Goal: Check status: Check status

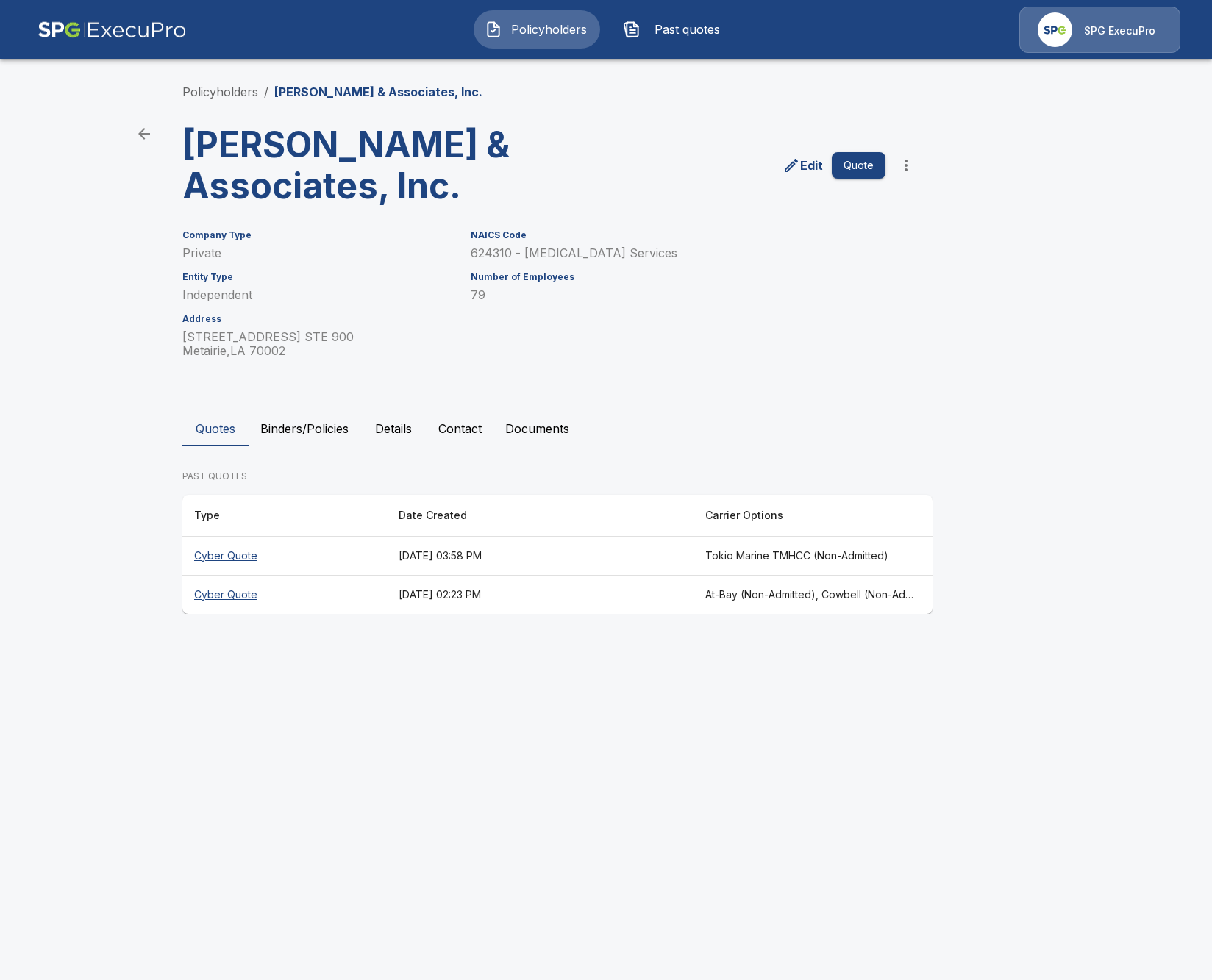
click at [329, 440] on button "Binders/Policies" at bounding box center [304, 429] width 112 height 35
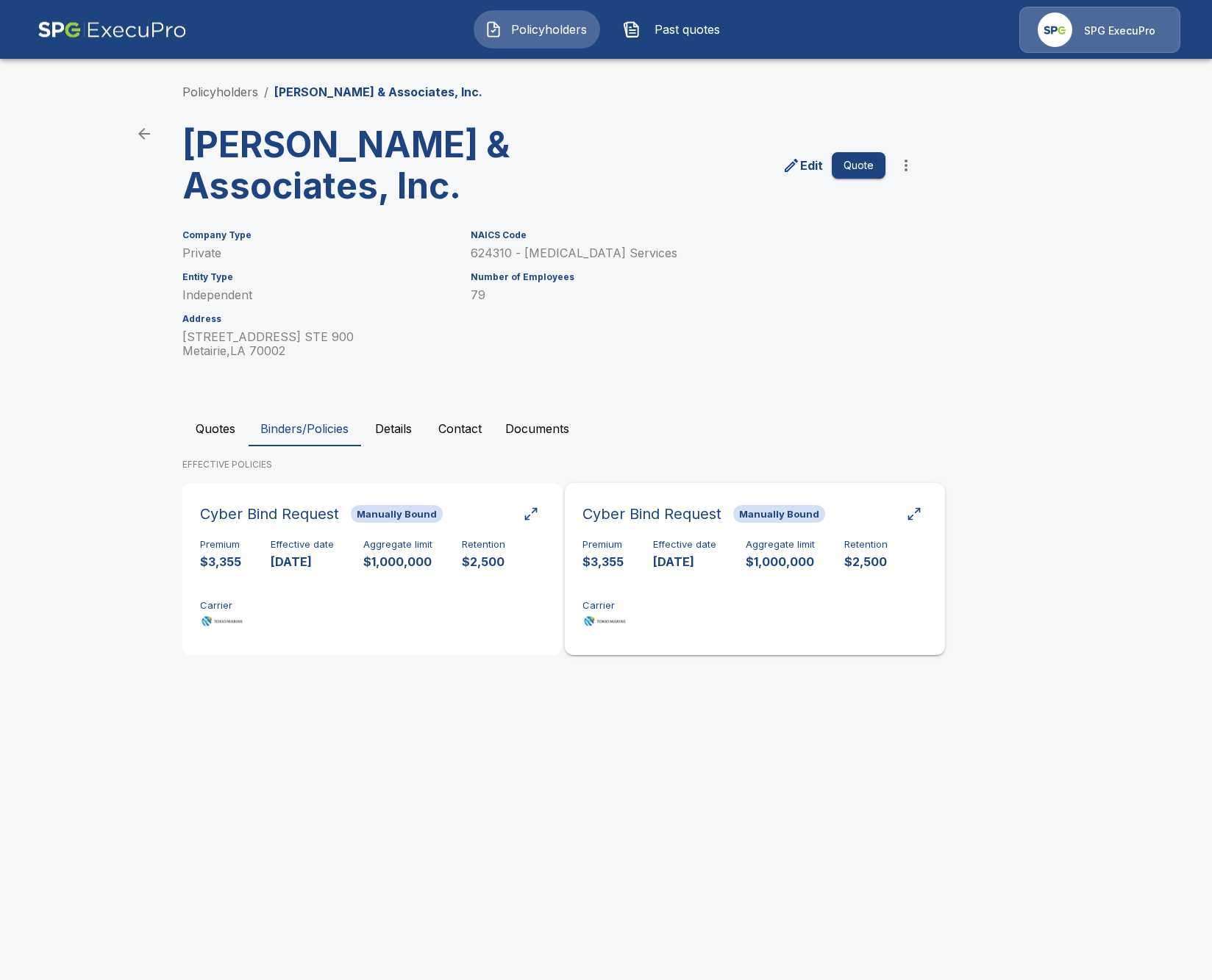
click at [749, 588] on div "Premium $3,355 Effective date [DATE] Aggregate limit $1,000,000 Retention $2,50…" at bounding box center [755, 585] width 344 height 92
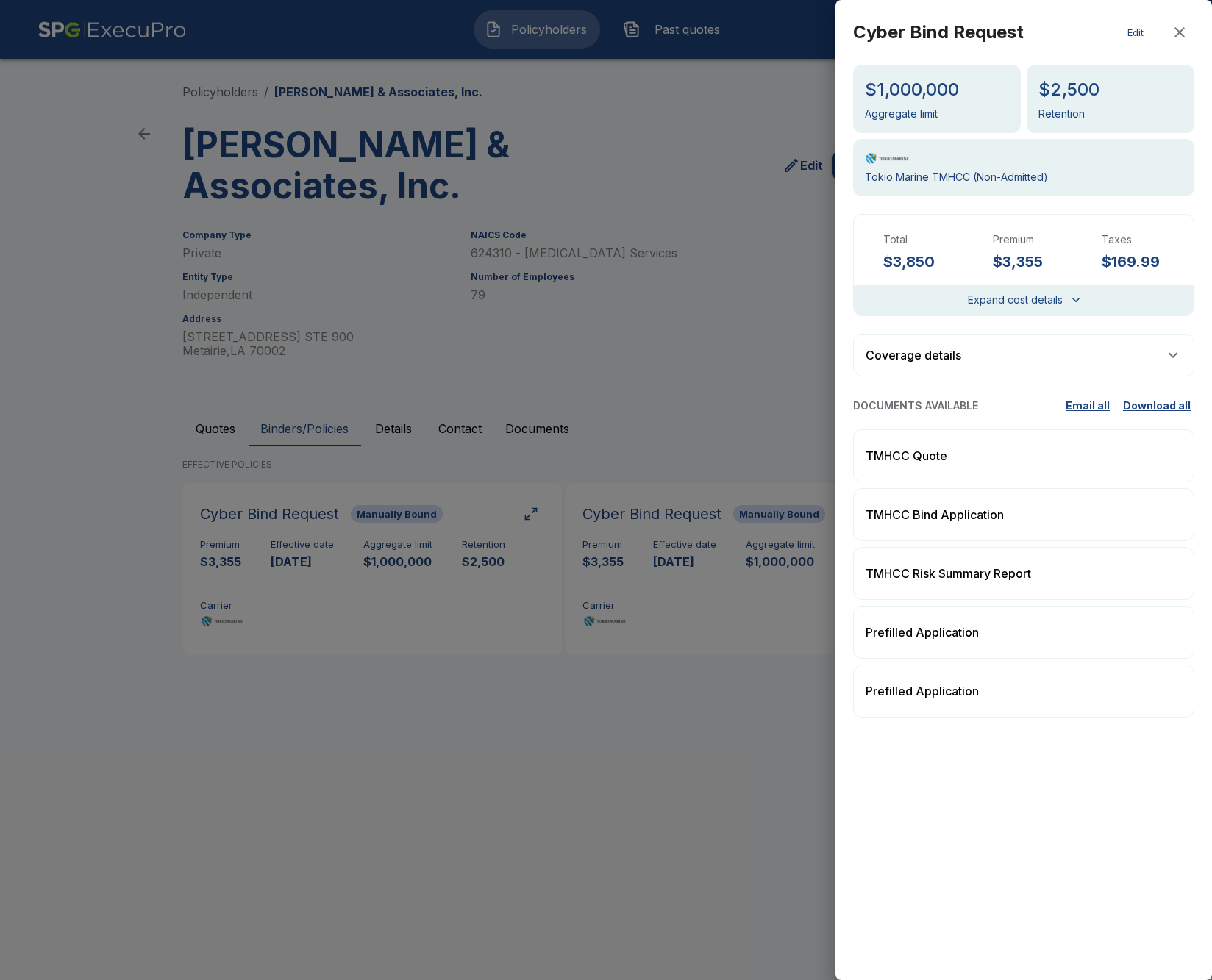
click at [508, 600] on div at bounding box center [606, 490] width 1212 height 980
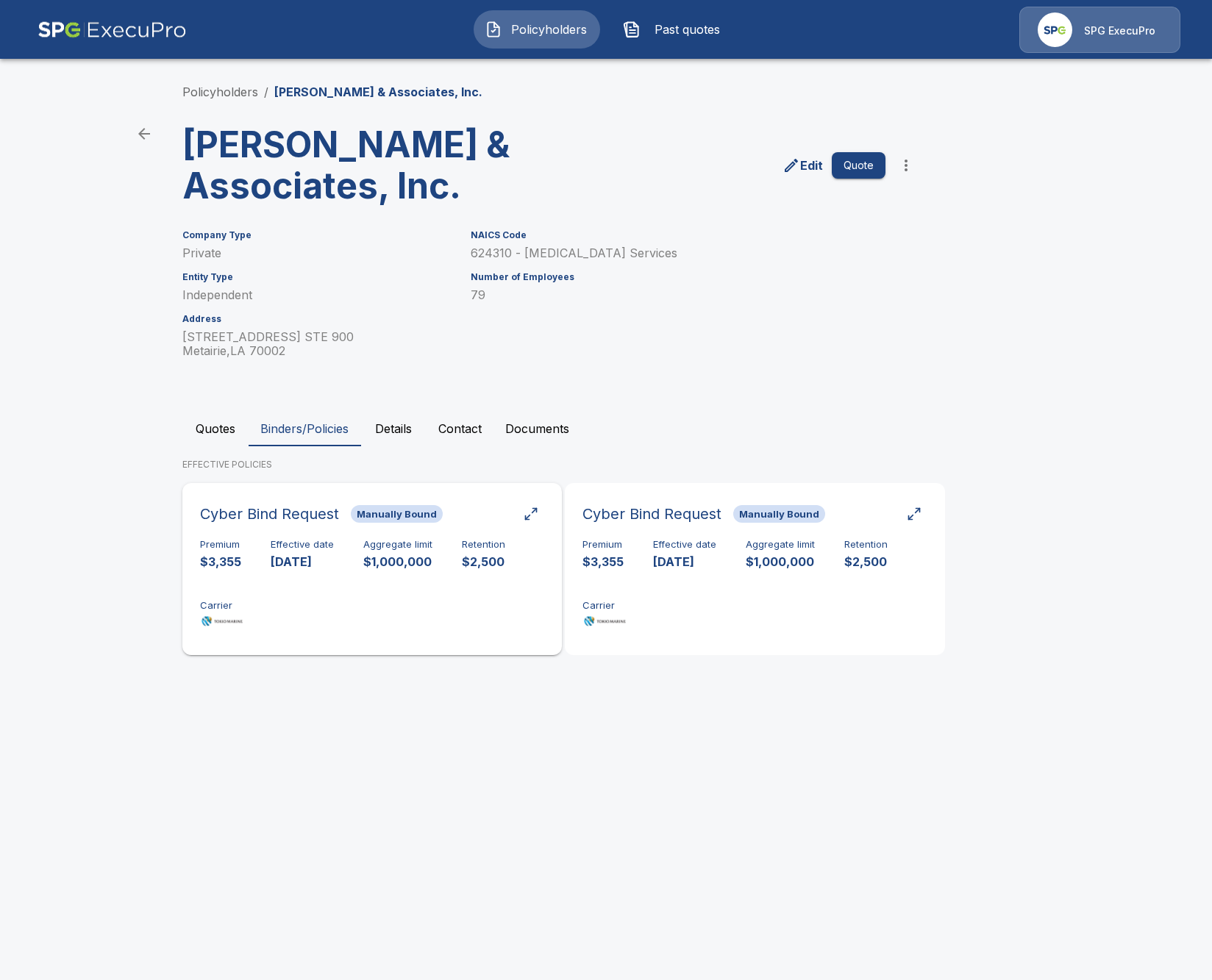
click at [466, 602] on div "Premium $3,355 Effective date 8/22/2025 Aggregate limit $1,000,000 Retention $2…" at bounding box center [372, 585] width 344 height 92
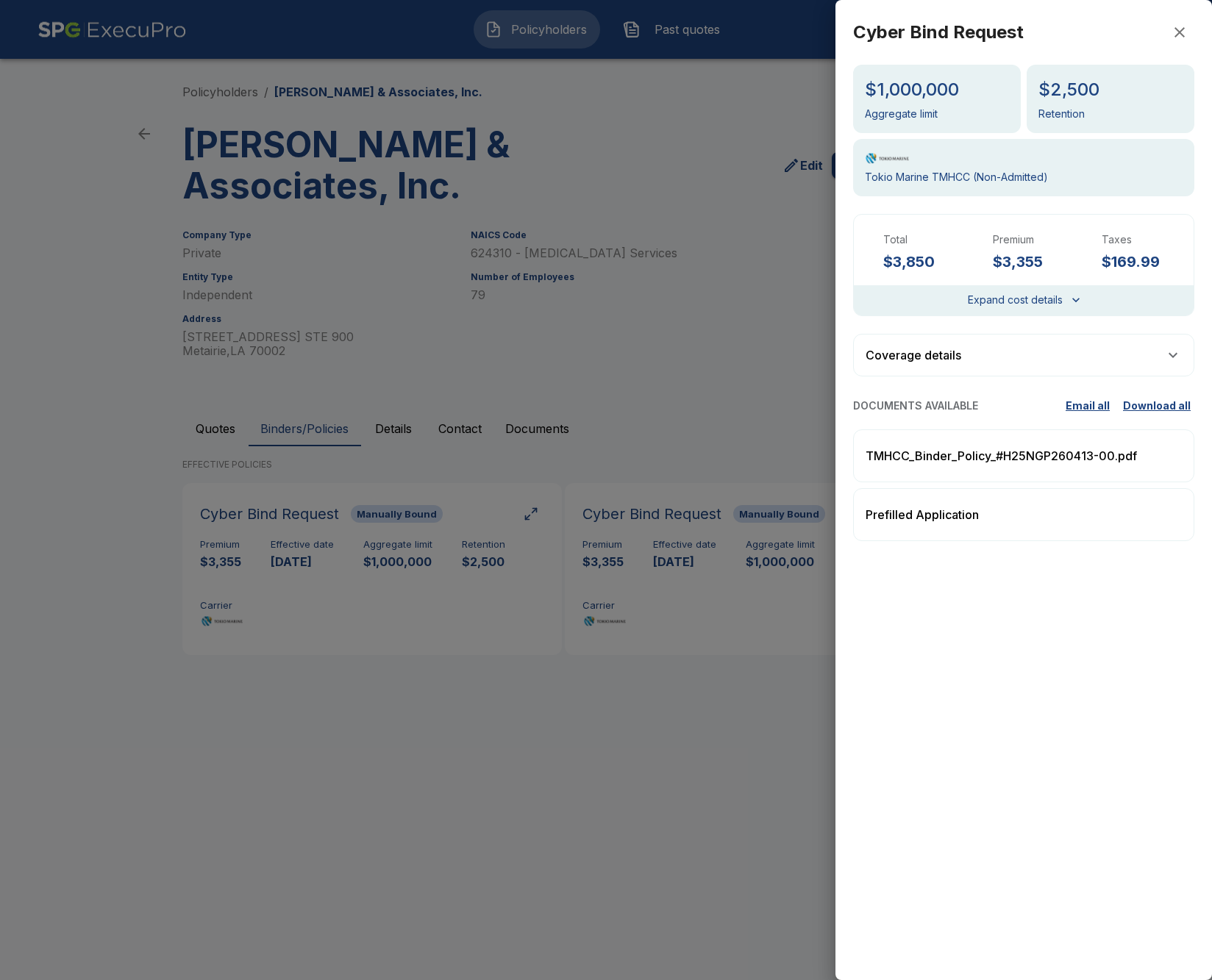
click at [202, 430] on div at bounding box center [606, 490] width 1212 height 980
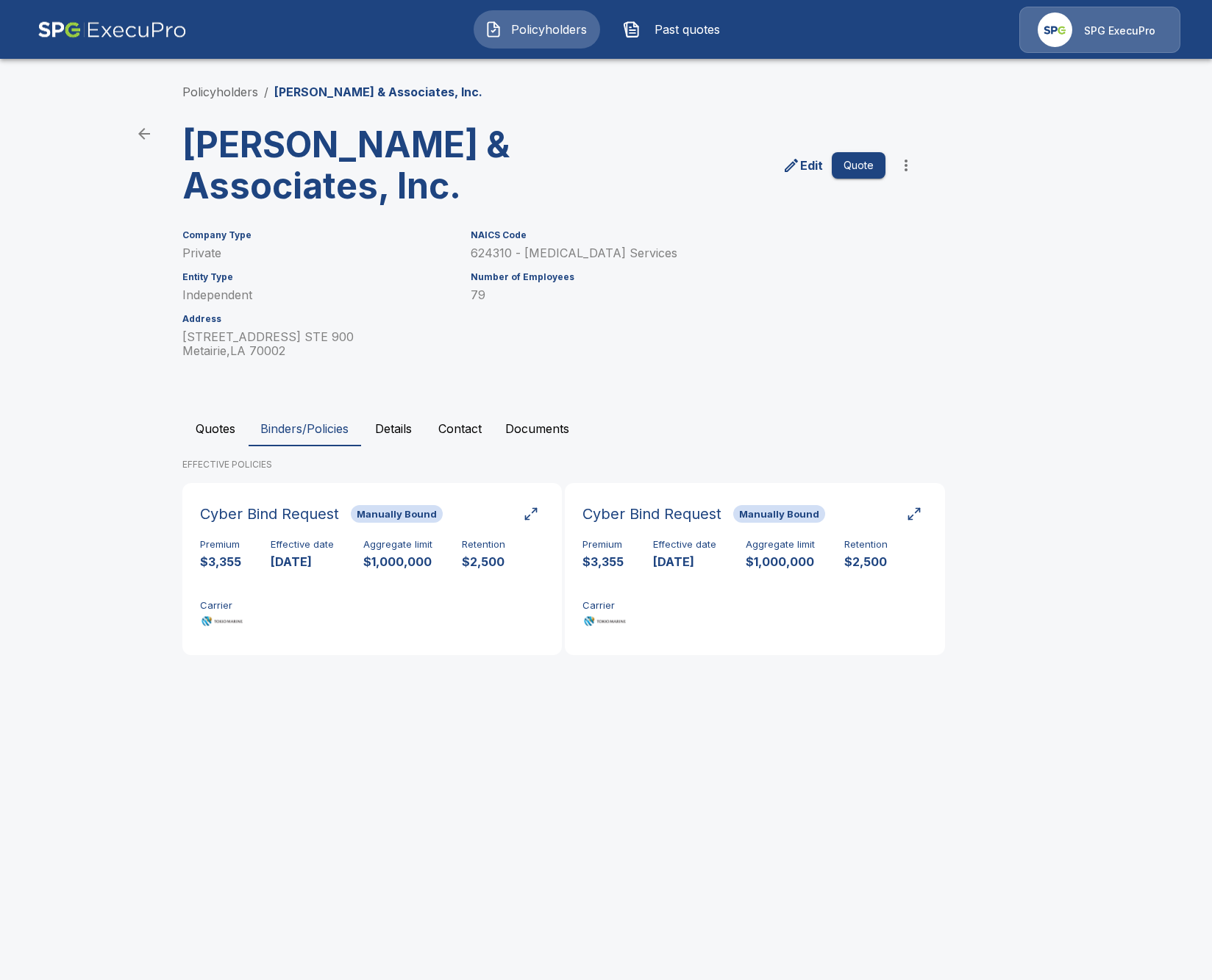
click at [203, 430] on button "Quotes" at bounding box center [216, 429] width 67 height 35
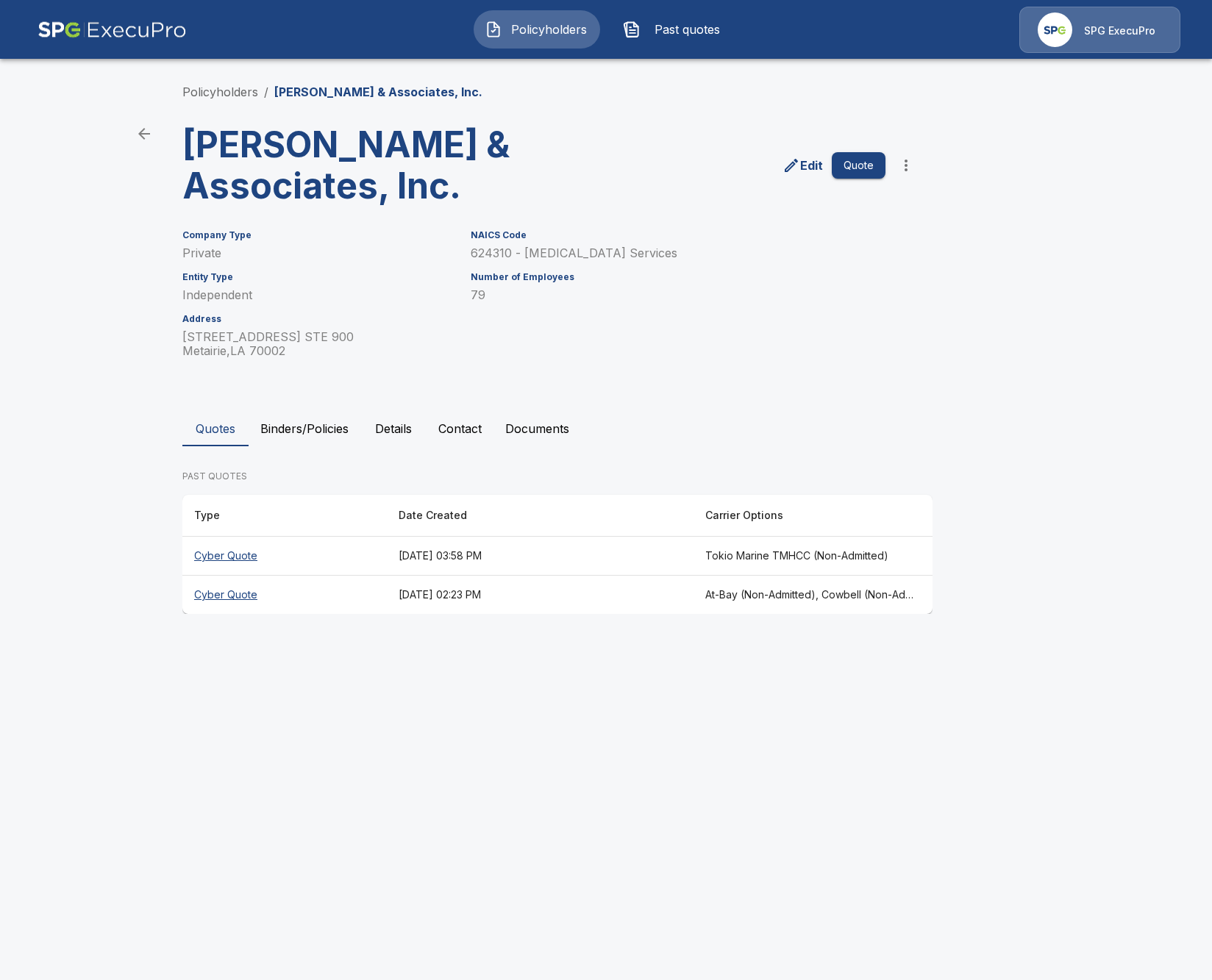
click at [519, 565] on th "August 25, 2025 at 03:58 PM" at bounding box center [540, 556] width 307 height 39
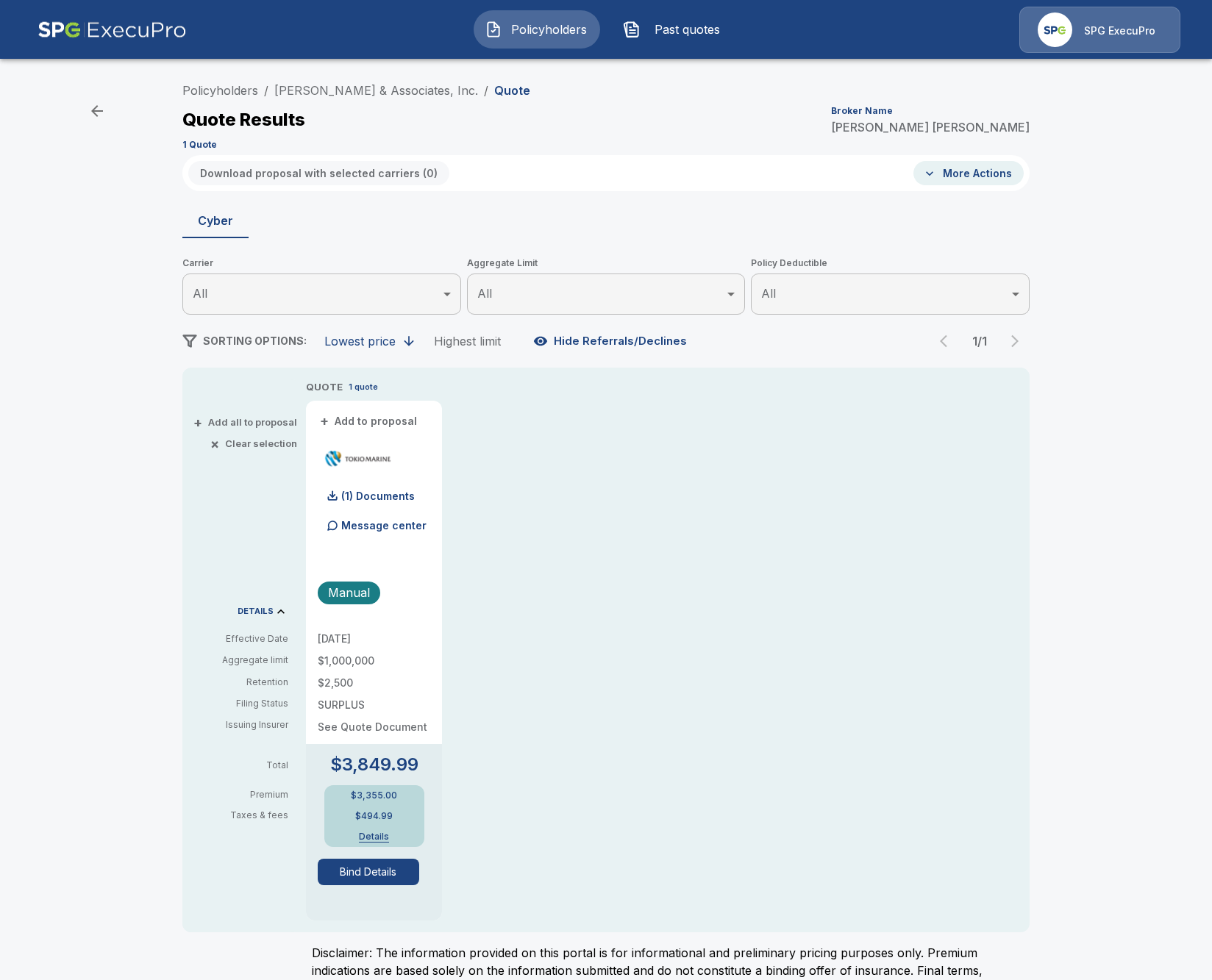
click at [396, 878] on button "Bind Details" at bounding box center [369, 872] width 102 height 27
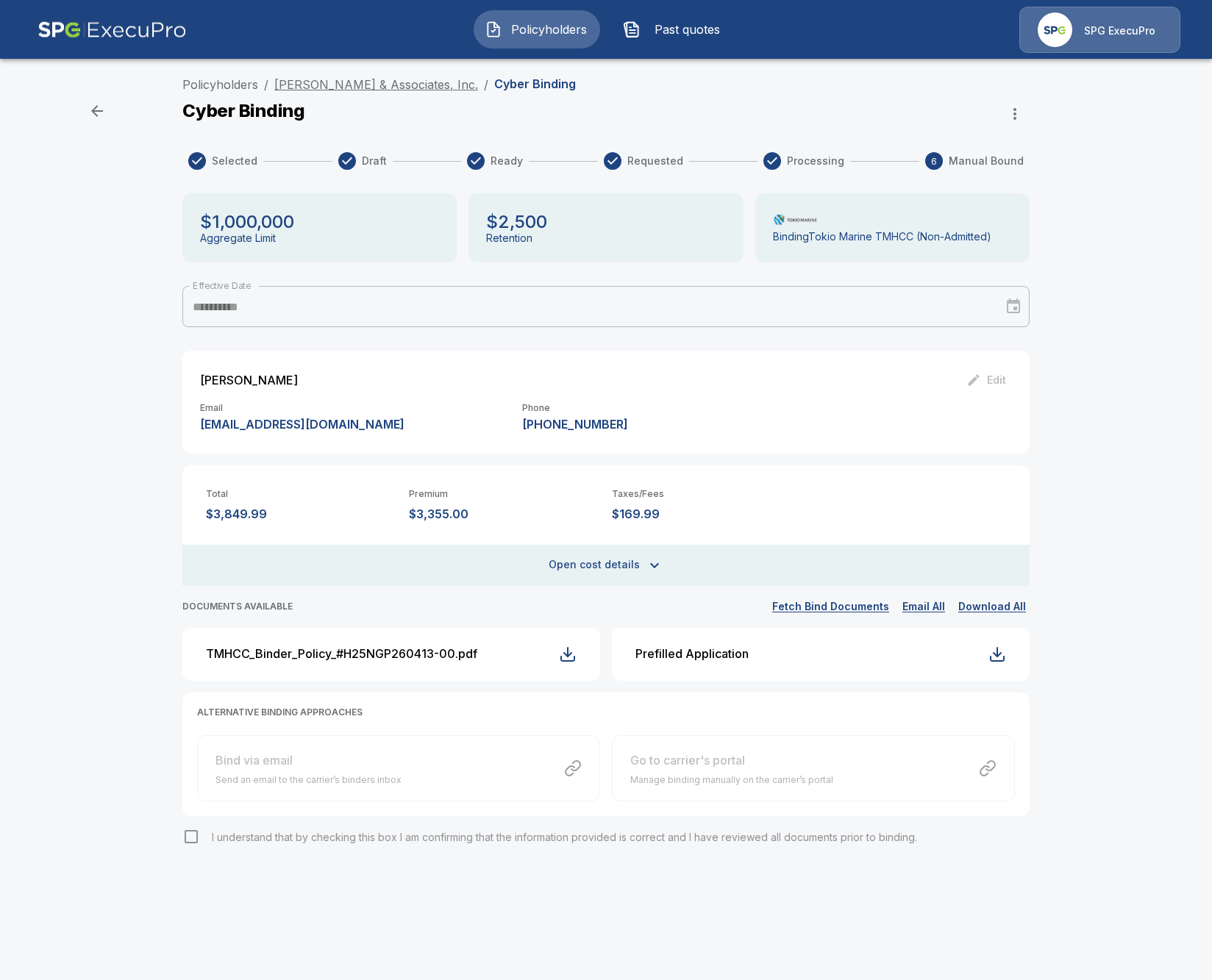
click at [325, 82] on link "Stokes & Associates, Inc." at bounding box center [376, 84] width 203 height 15
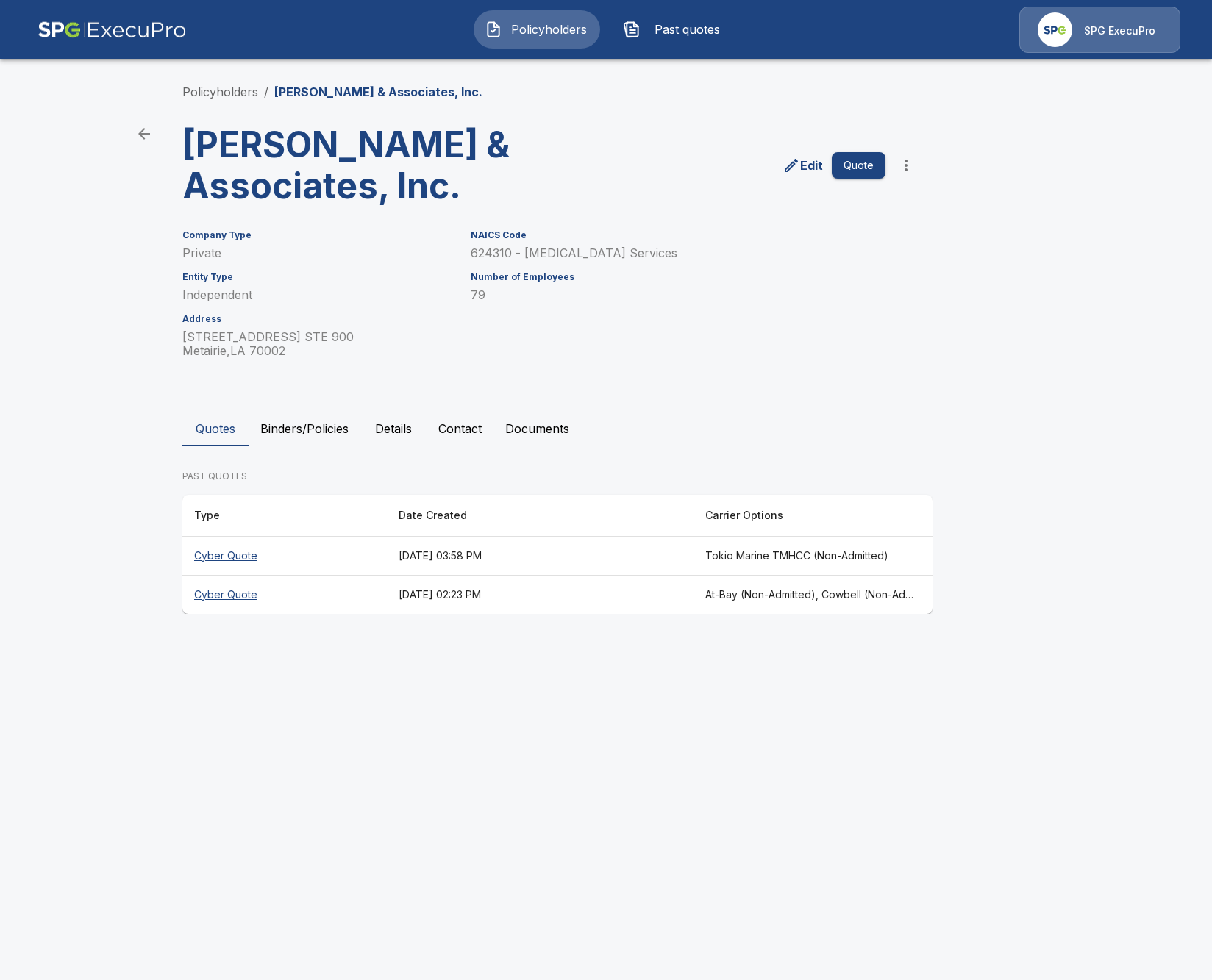
click at [600, 555] on th "[DATE] 03:58 PM" at bounding box center [540, 556] width 307 height 39
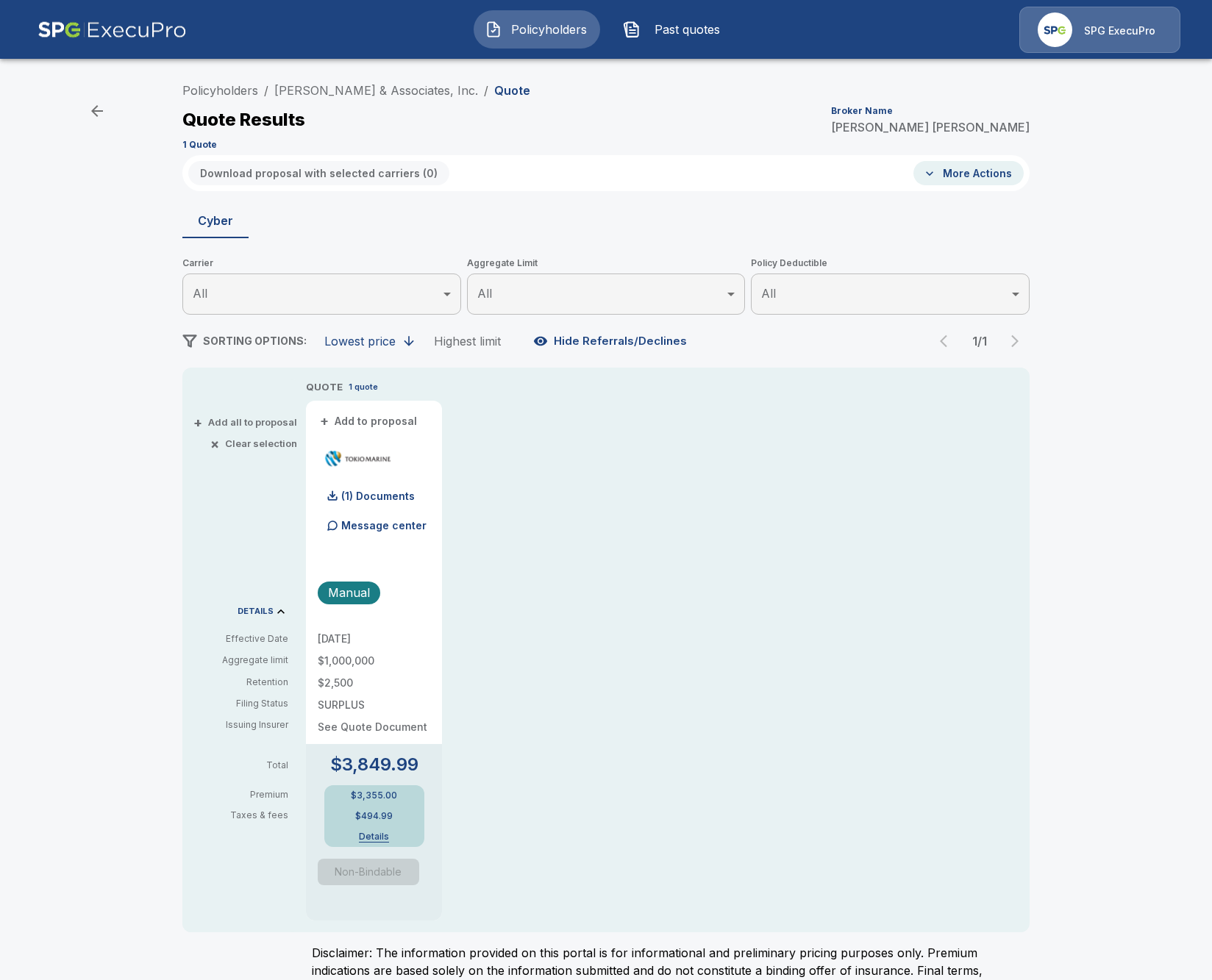
click at [10, 522] on div "Policyholders / Stokes & Associates, Inc. / Quote Quote Results Broker Name Joh…" at bounding box center [606, 569] width 1212 height 998
click at [337, 86] on link "Stokes & Associates, Inc." at bounding box center [376, 90] width 203 height 15
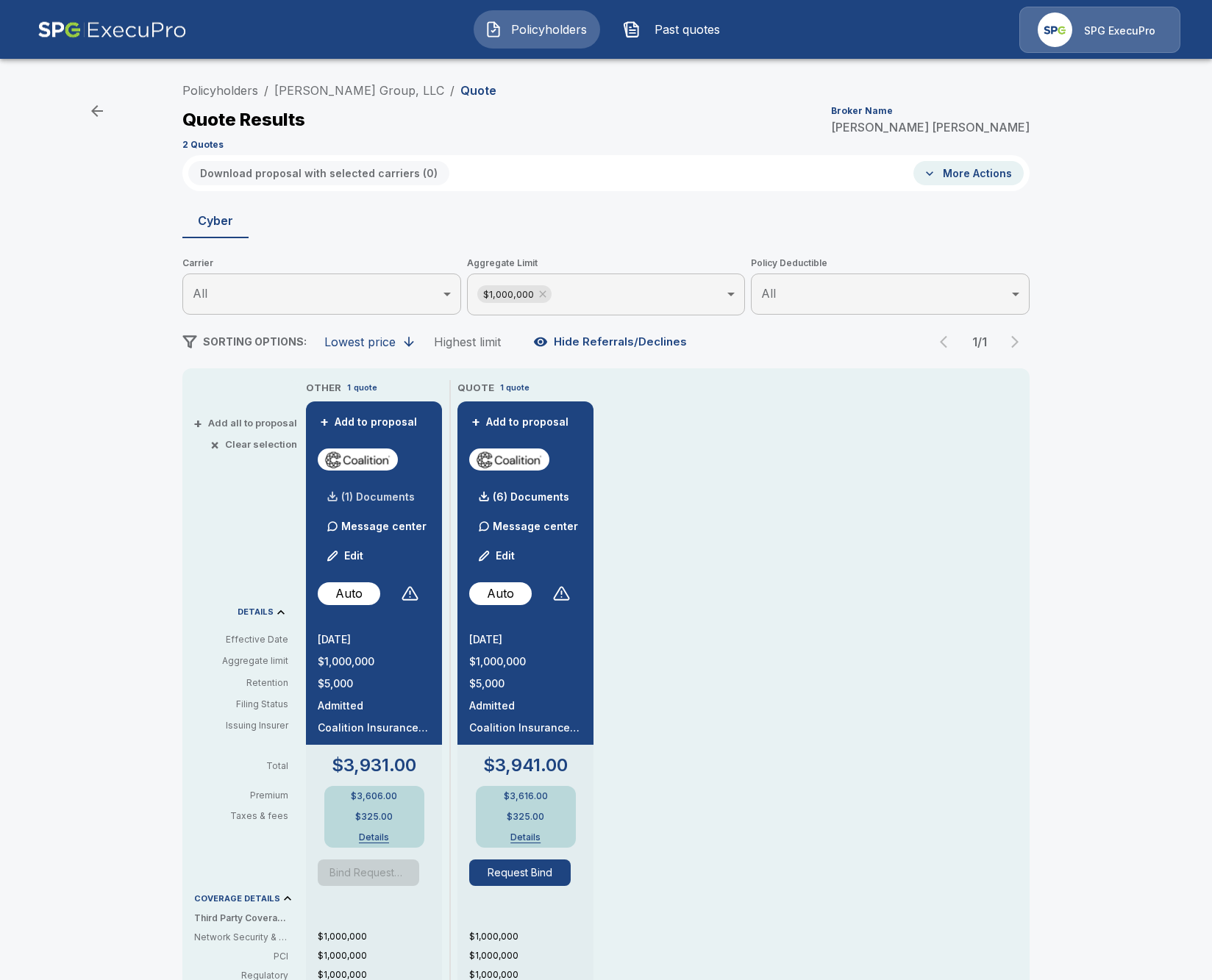
click at [375, 503] on div "(1) Documents" at bounding box center [366, 497] width 97 height 29
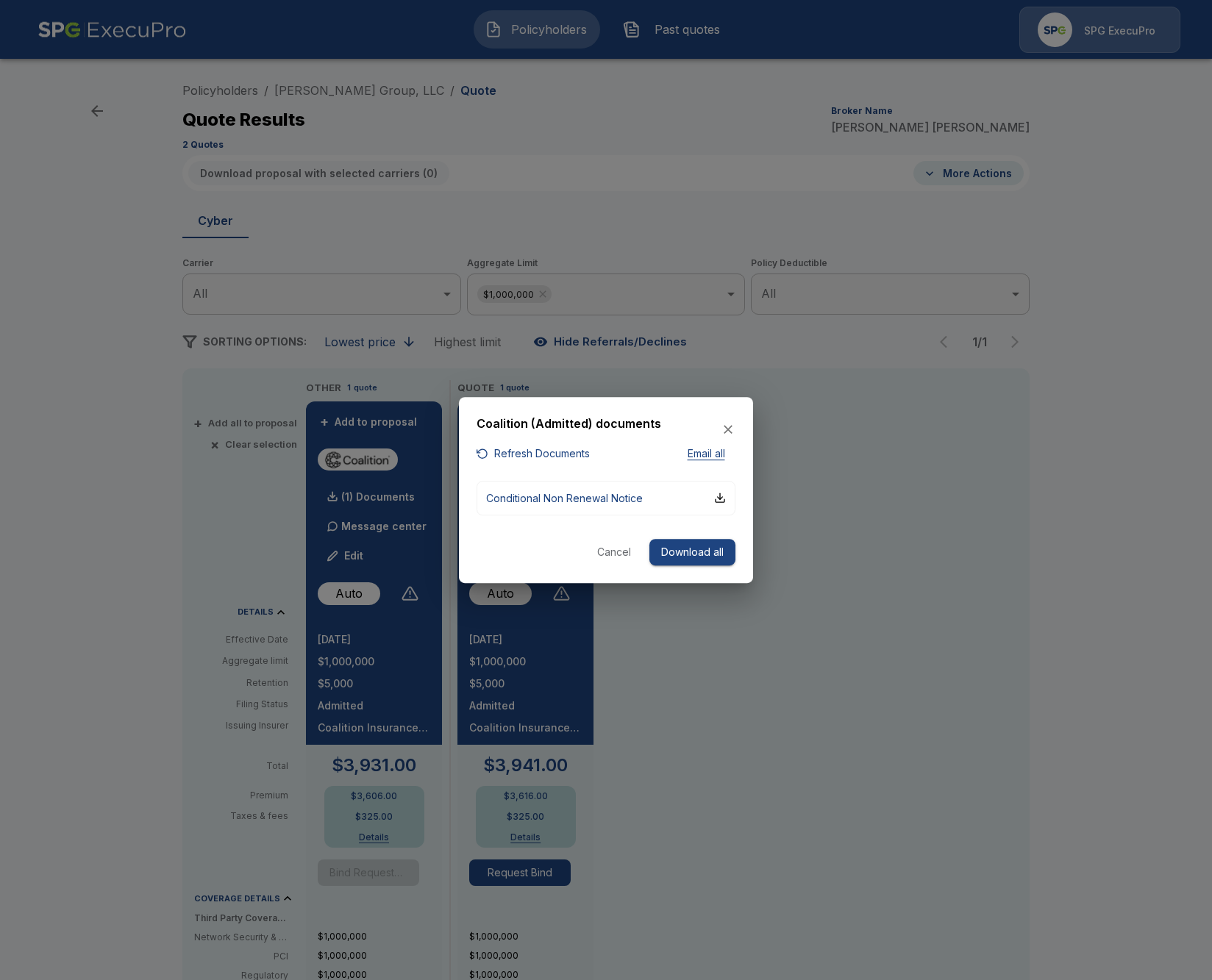
click at [758, 710] on div at bounding box center [606, 490] width 1212 height 980
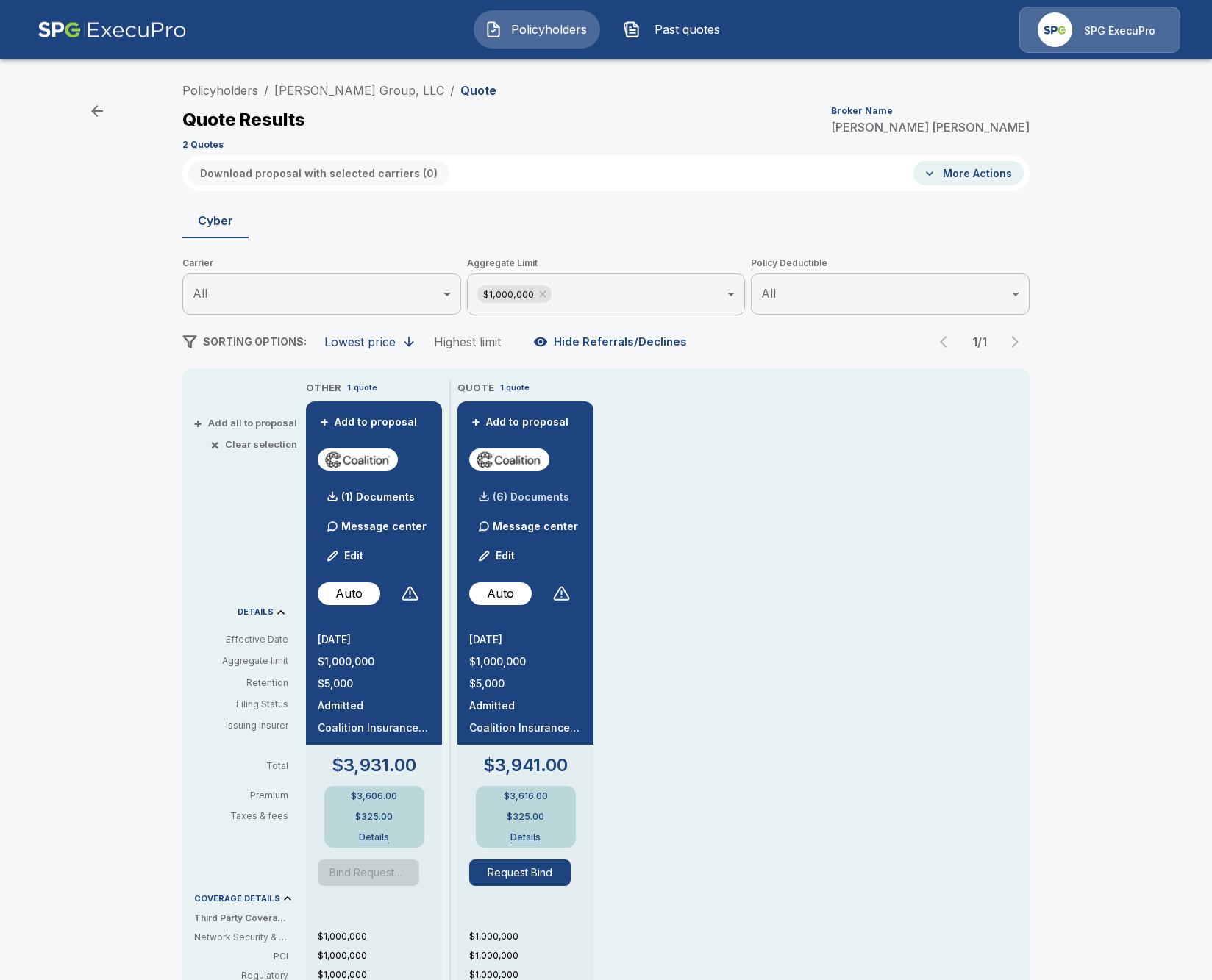
click at [527, 504] on div "(6) Documents" at bounding box center [519, 497] width 100 height 29
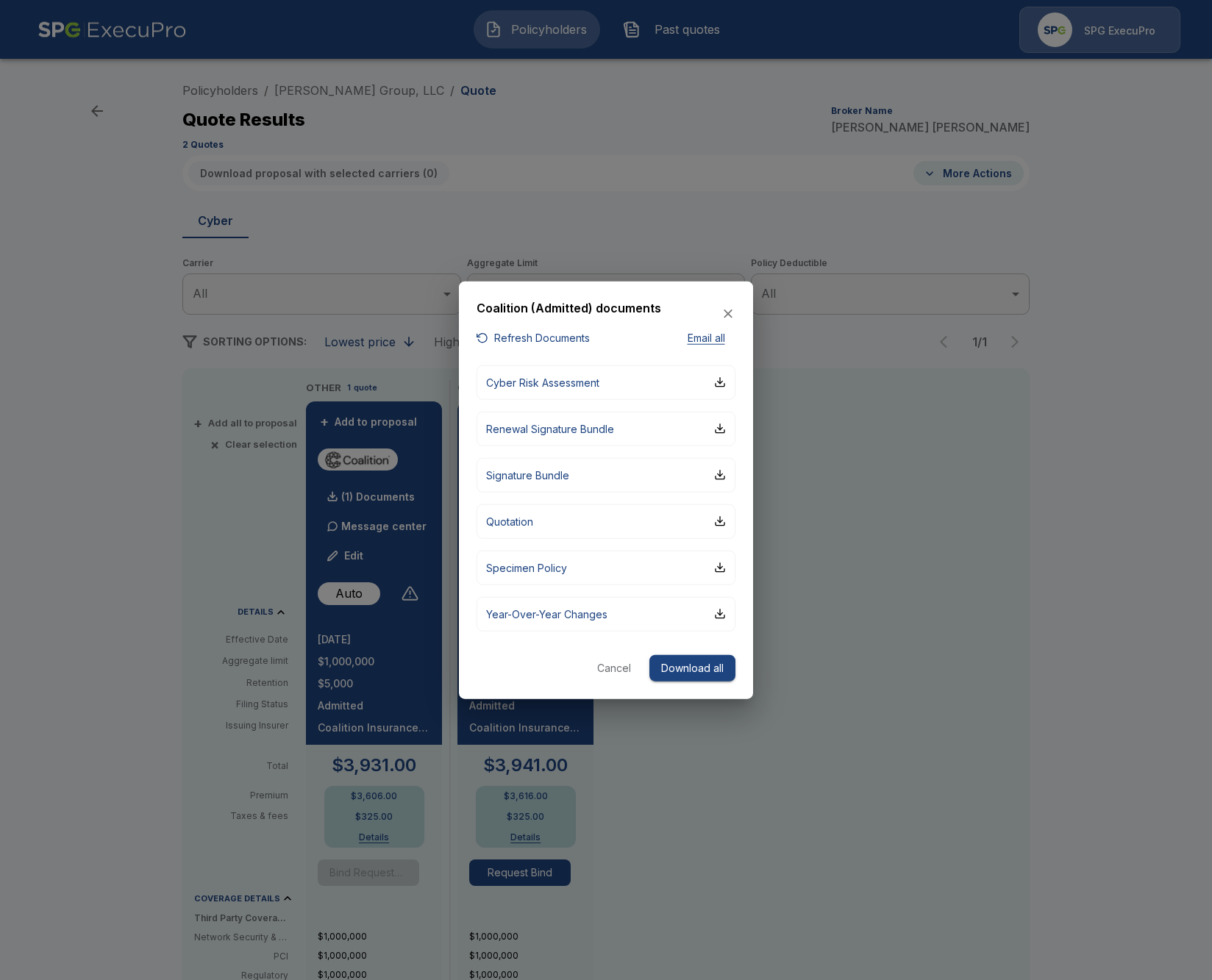
click at [901, 700] on div at bounding box center [606, 490] width 1212 height 980
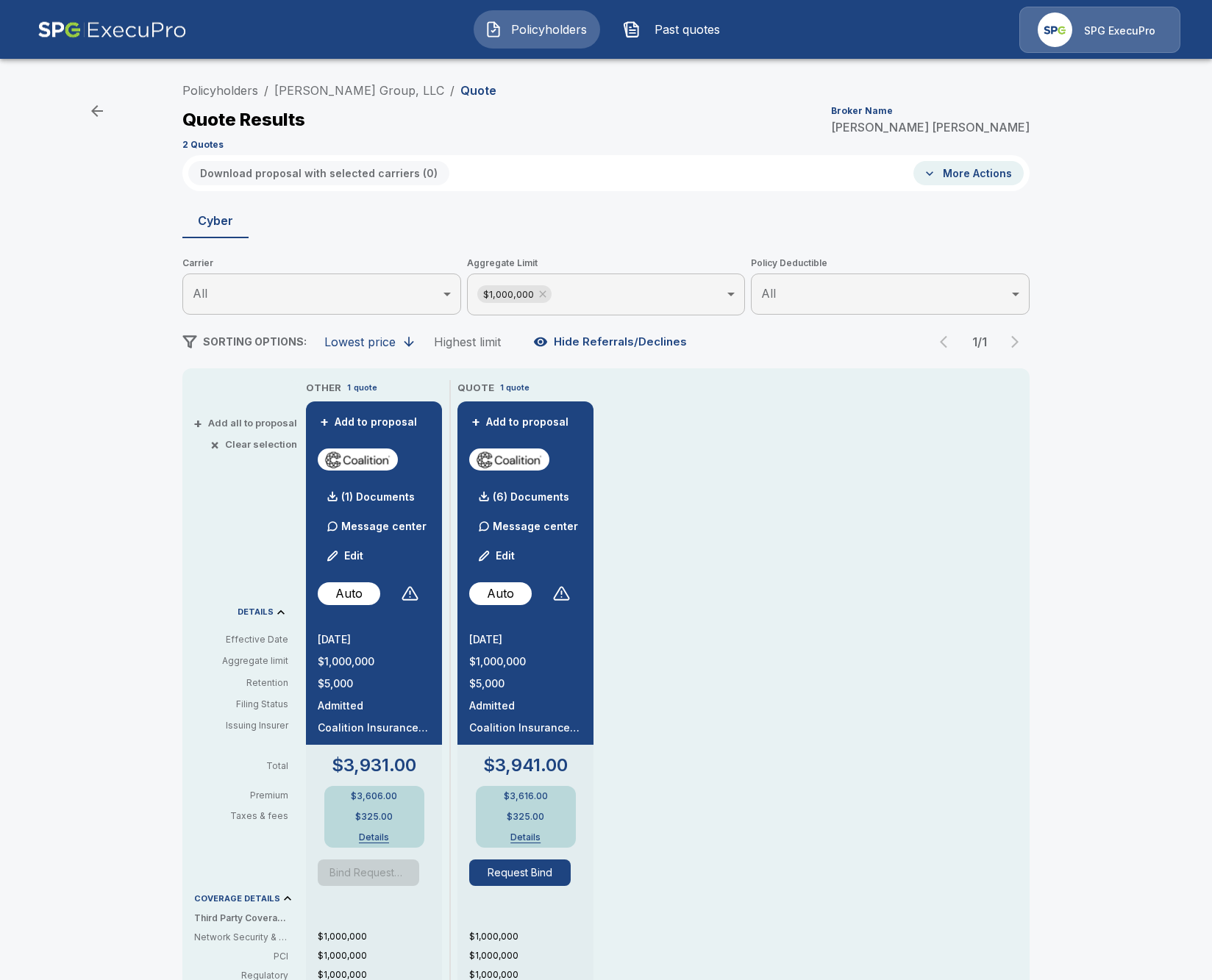
click at [96, 631] on div "Policyholders / Robert Joseph Group, LLC / Quote Quote Results Broker Name Tric…" at bounding box center [606, 782] width 1212 height 1426
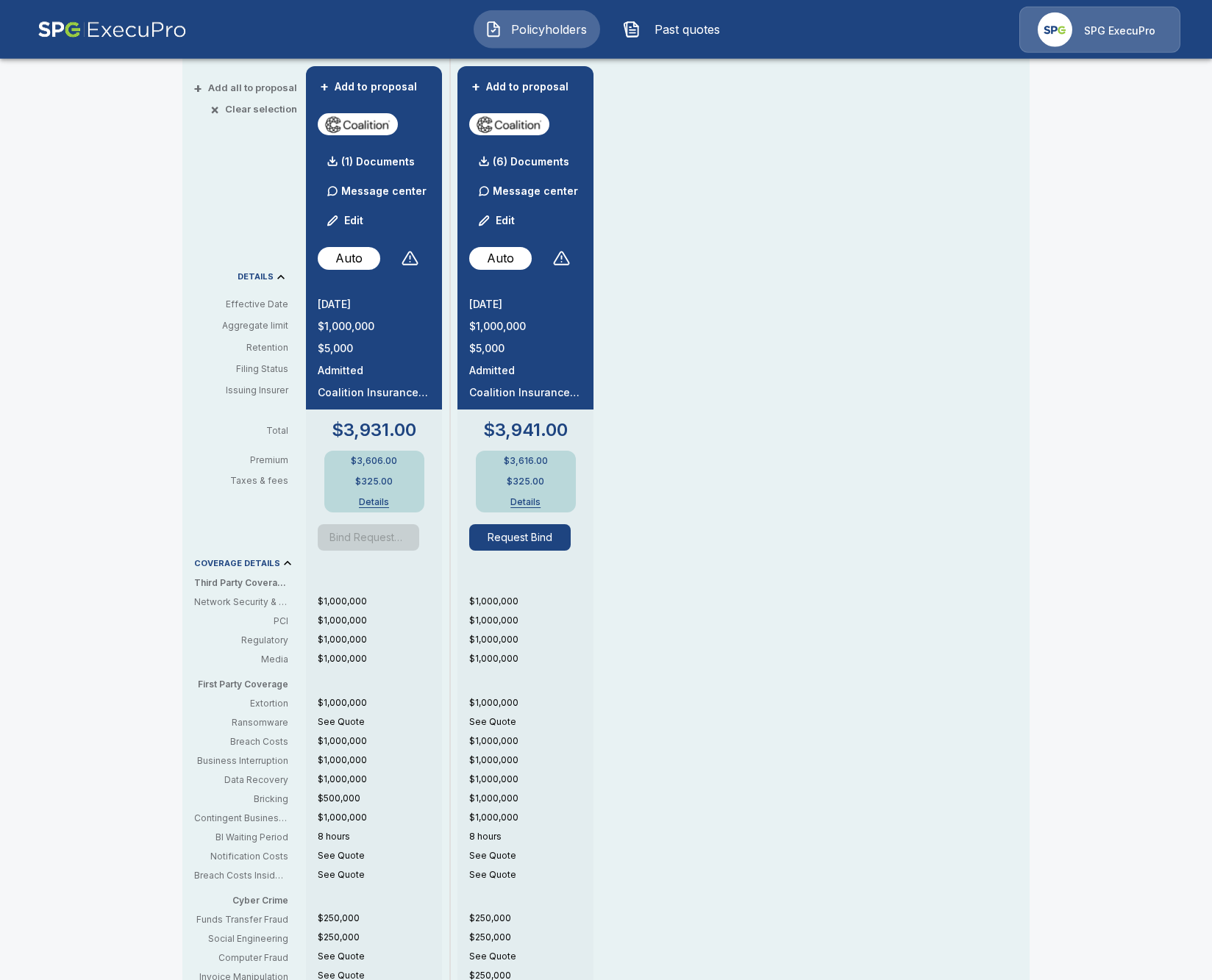
scroll to position [339, 0]
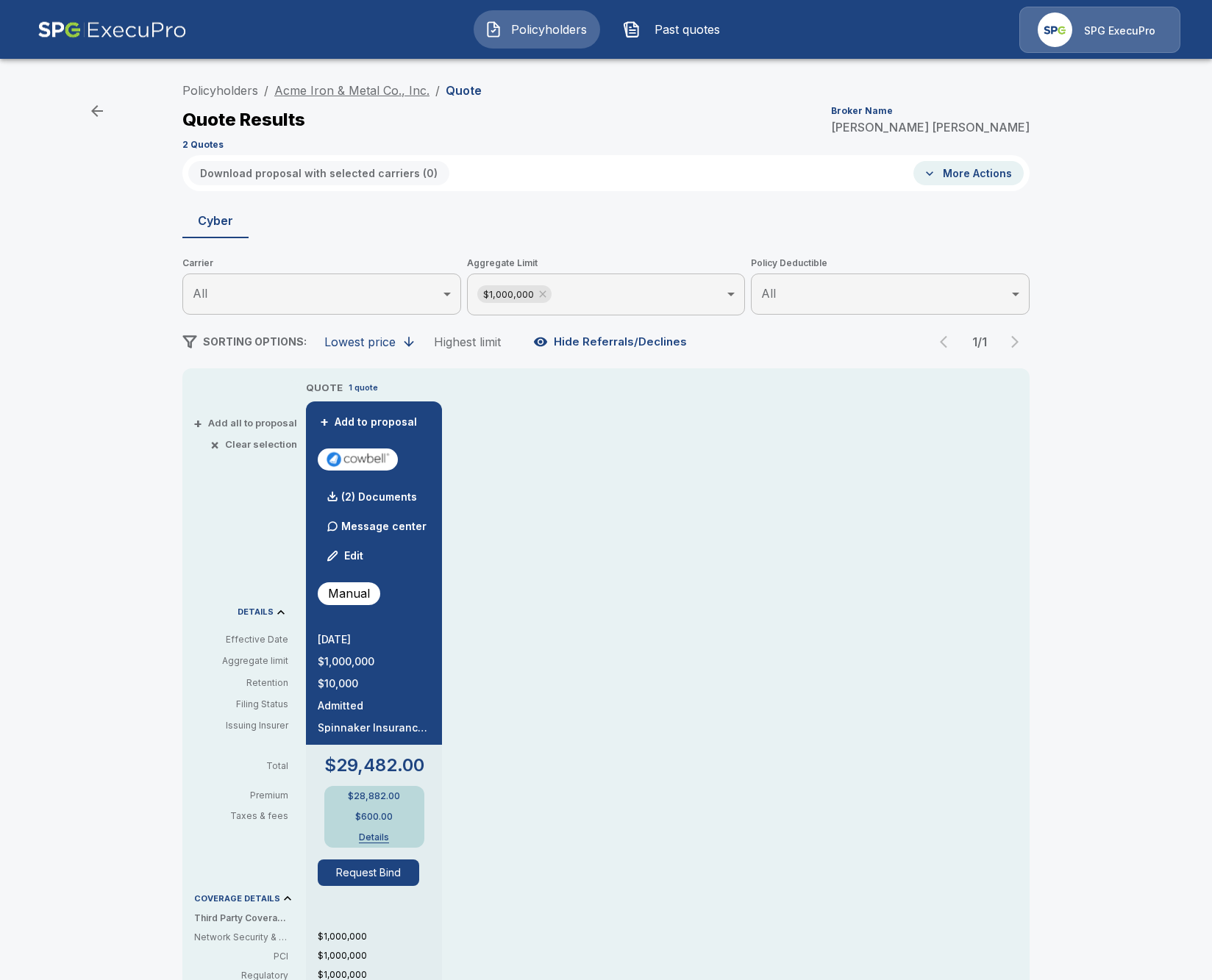
click at [377, 92] on link "Acme Iron & Metal Co., Inc." at bounding box center [352, 90] width 155 height 15
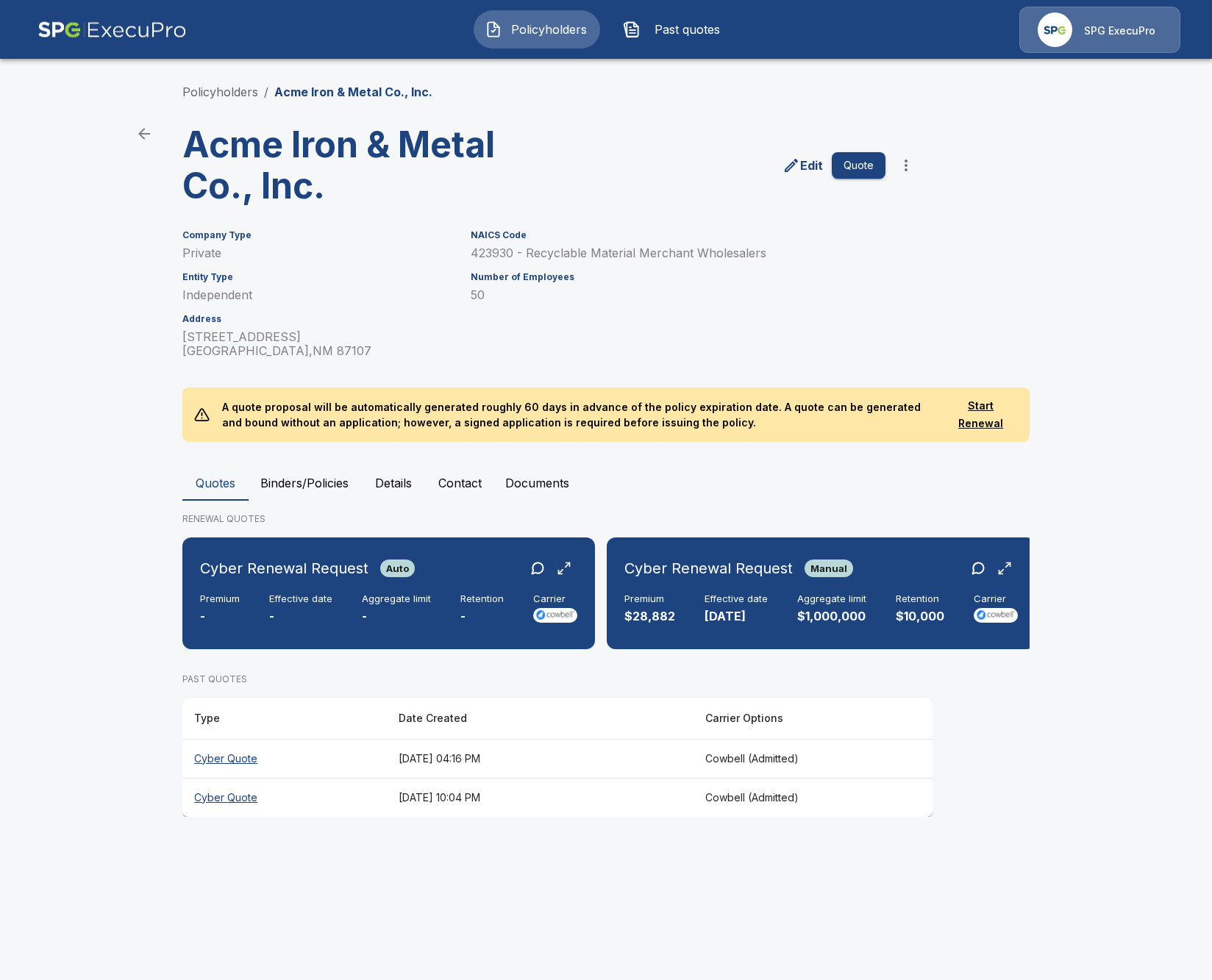
click at [417, 657] on div "Cyber Renewal Request Auto Premium - Effective date - Aggregate limit - Retenti…" at bounding box center [606, 599] width 847 height 124
click at [427, 639] on div "Cyber Renewal Request Auto Premium - Effective date - Aggregate limit - Retenti…" at bounding box center [388, 593] width 401 height 100
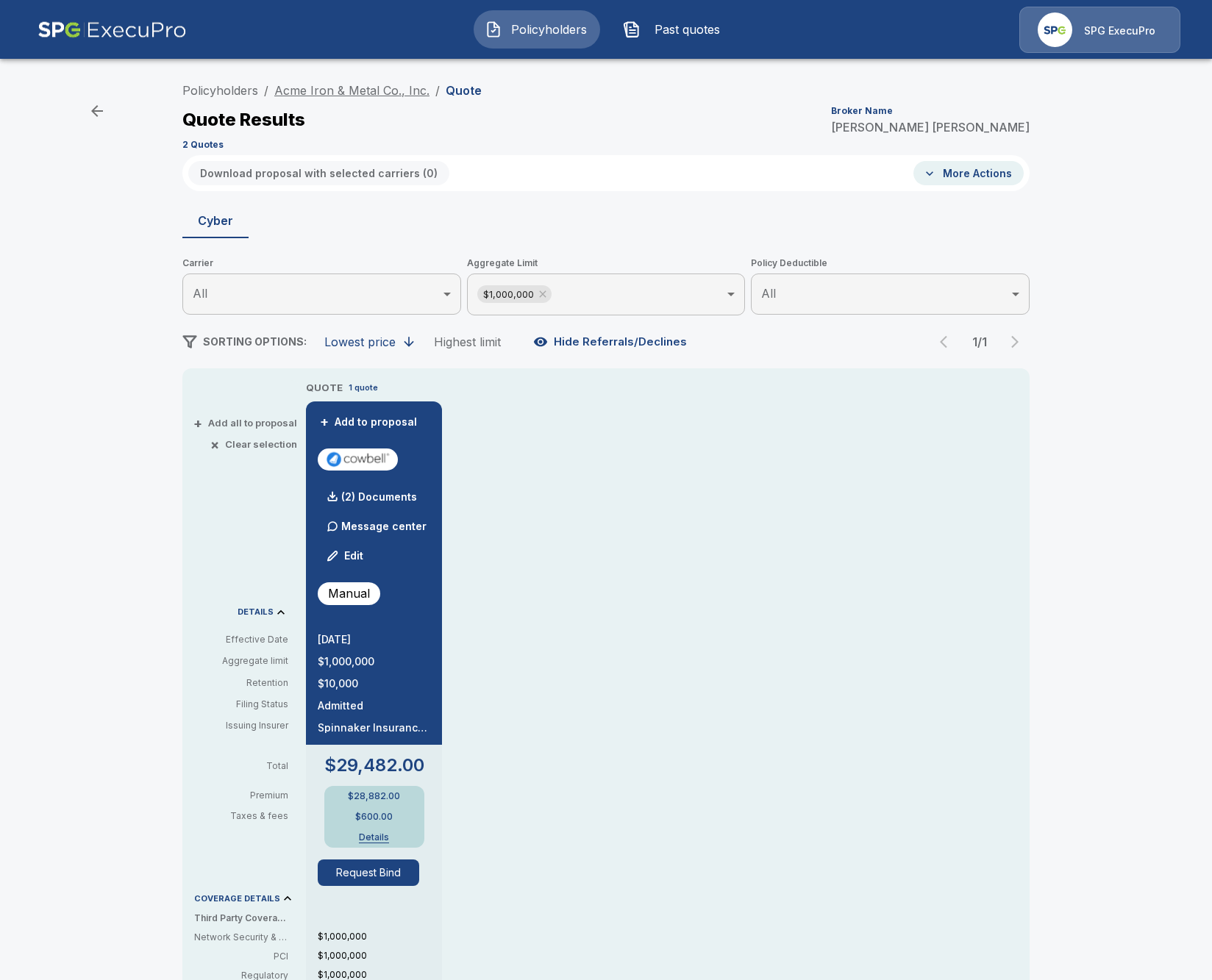
click at [358, 86] on link "Acme Iron & Metal Co., Inc." at bounding box center [352, 90] width 155 height 15
